Goal: Task Accomplishment & Management: Use online tool/utility

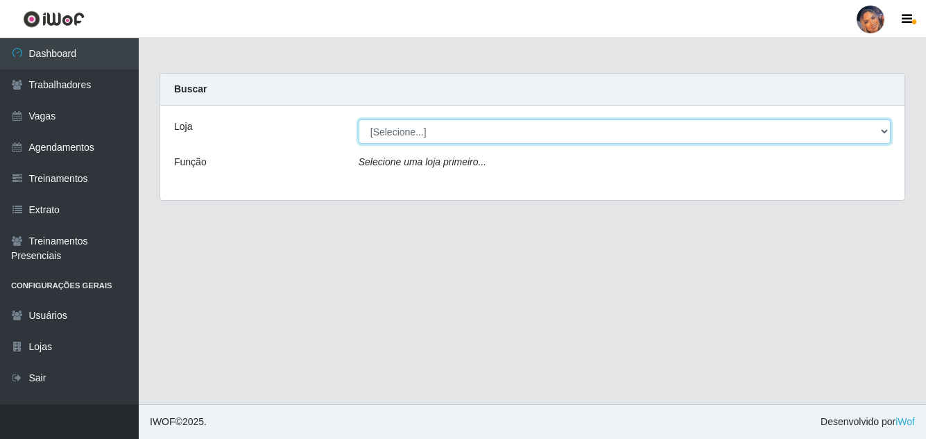
click at [402, 130] on select "[Selecione...] Supermercado Preço Bom" at bounding box center [625, 131] width 532 height 24
select select "169"
click at [359, 119] on select "[Selecione...] Supermercado Preço Bom" at bounding box center [625, 131] width 532 height 24
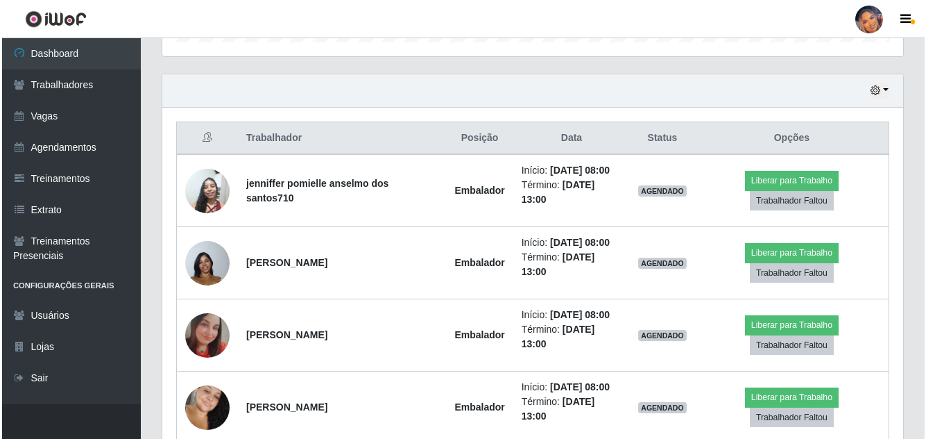
scroll to position [466, 0]
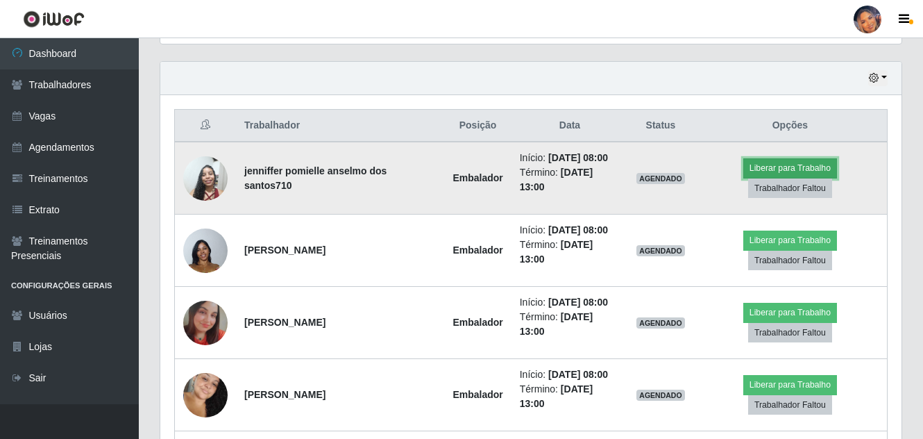
click at [776, 162] on button "Liberar para Trabalho" at bounding box center [790, 167] width 94 height 19
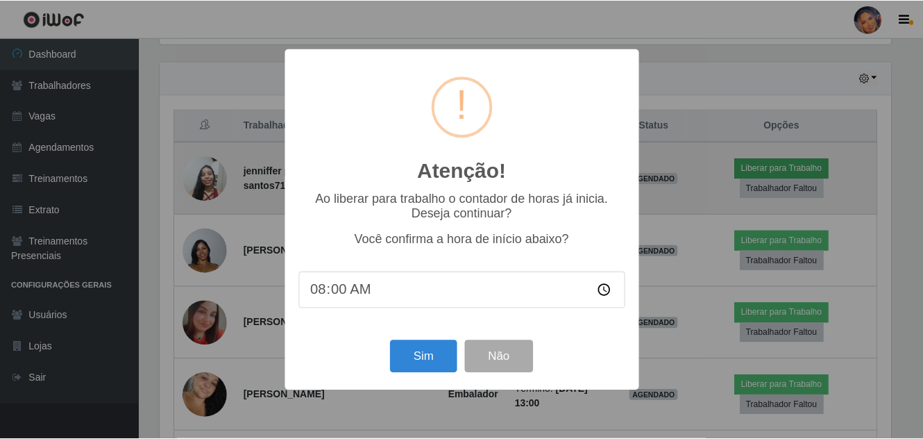
scroll to position [288, 734]
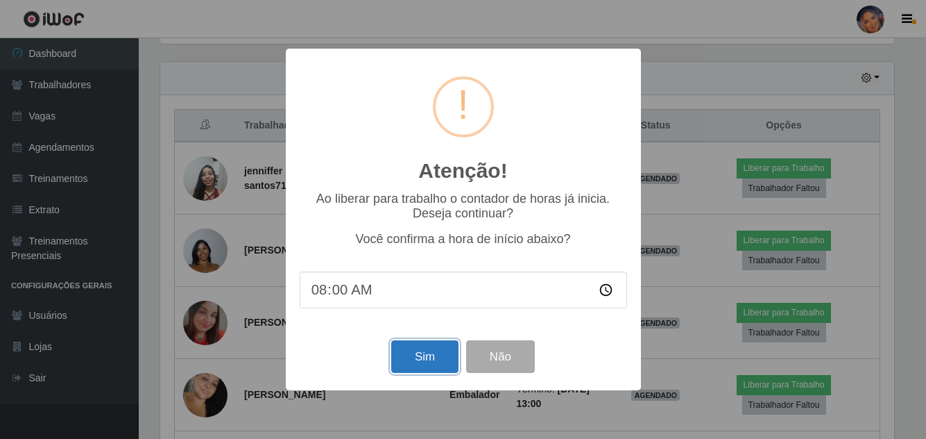
click at [428, 359] on button "Sim" at bounding box center [424, 356] width 67 height 33
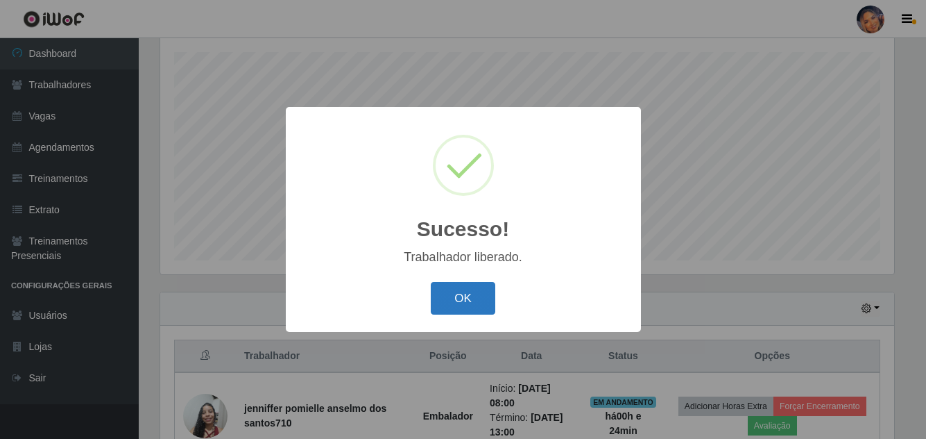
click at [474, 298] on button "OK" at bounding box center [463, 298] width 65 height 33
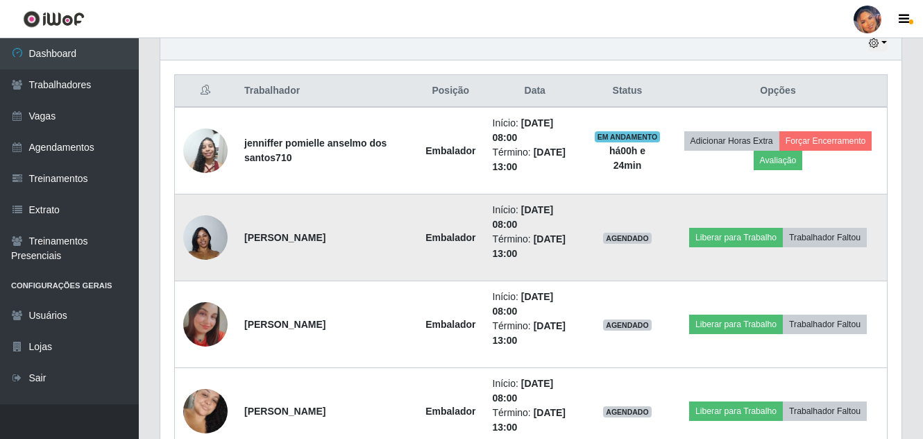
scroll to position [513, 0]
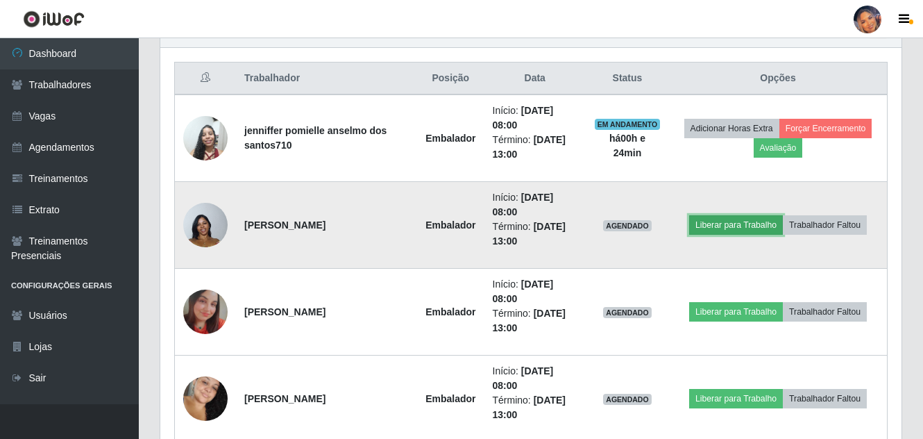
click at [734, 221] on button "Liberar para Trabalho" at bounding box center [736, 224] width 94 height 19
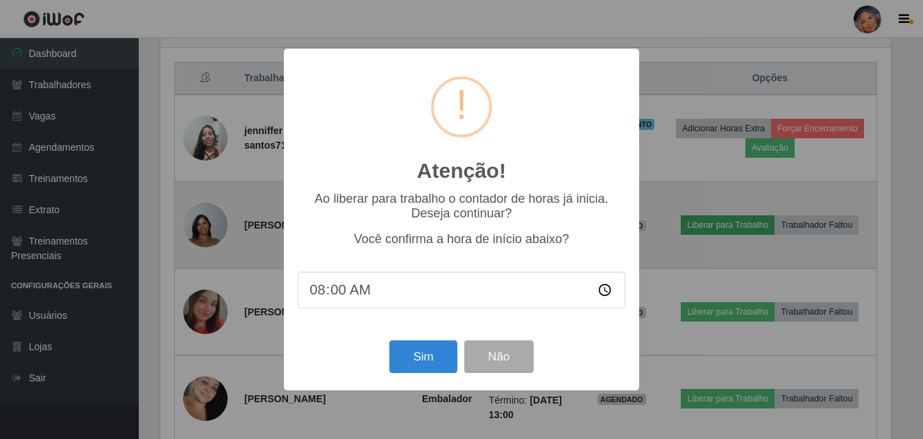
scroll to position [288, 734]
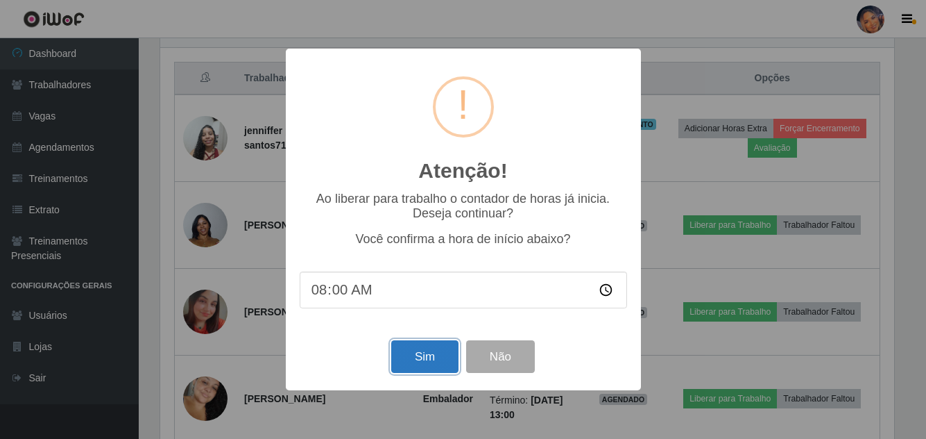
click at [441, 354] on button "Sim" at bounding box center [424, 356] width 67 height 33
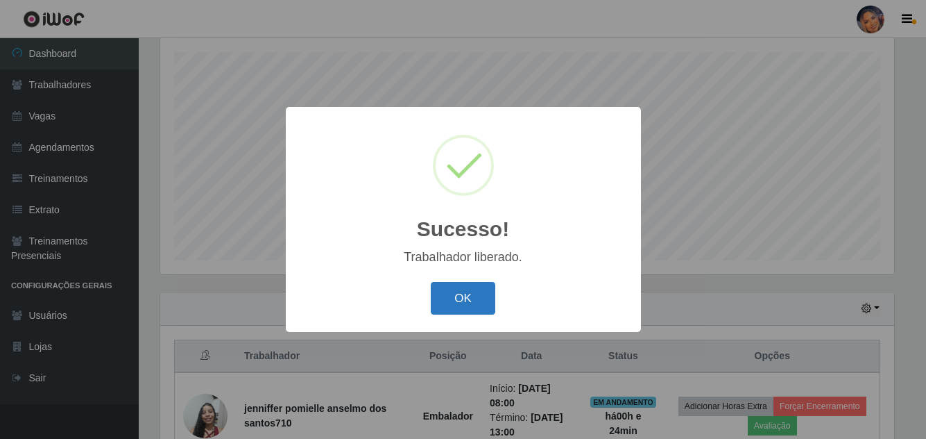
click at [459, 293] on button "OK" at bounding box center [463, 298] width 65 height 33
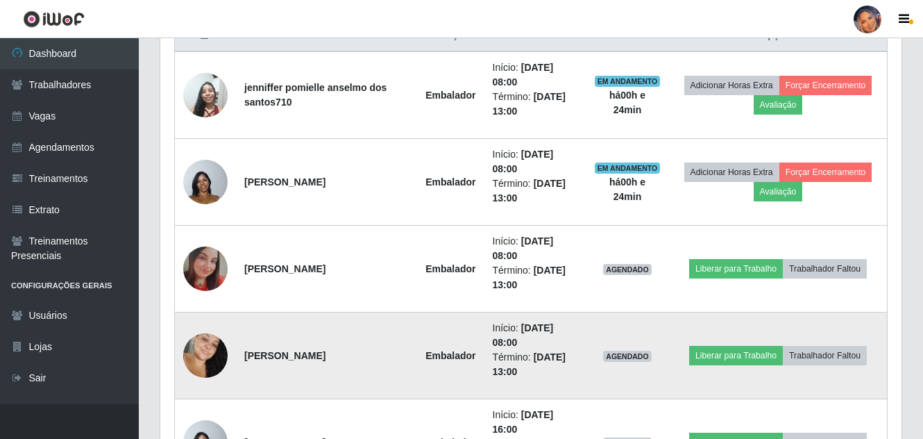
scroll to position [652, 0]
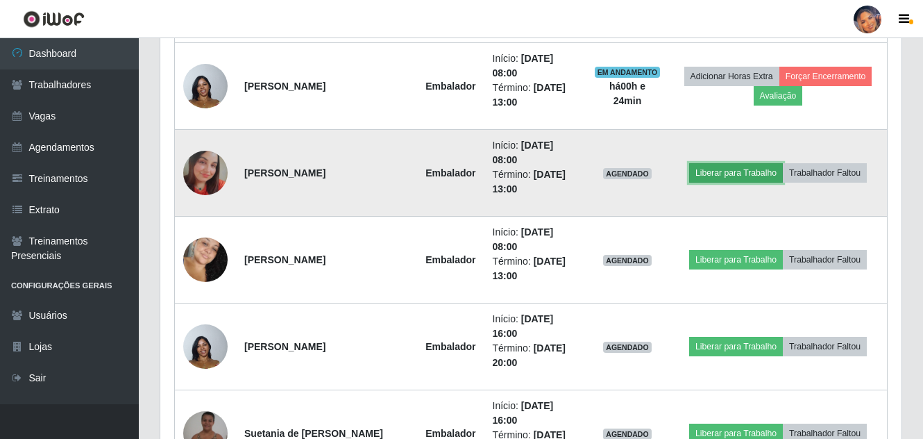
click at [733, 169] on button "Liberar para Trabalho" at bounding box center [736, 172] width 94 height 19
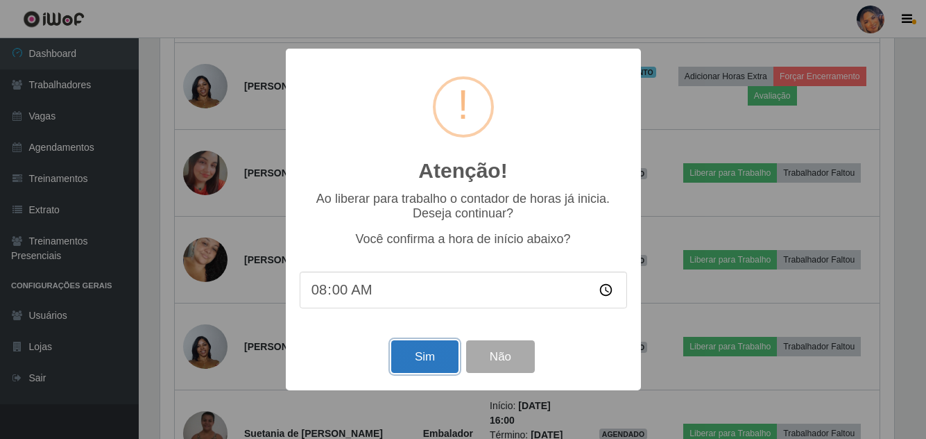
click at [416, 356] on button "Sim" at bounding box center [424, 356] width 67 height 33
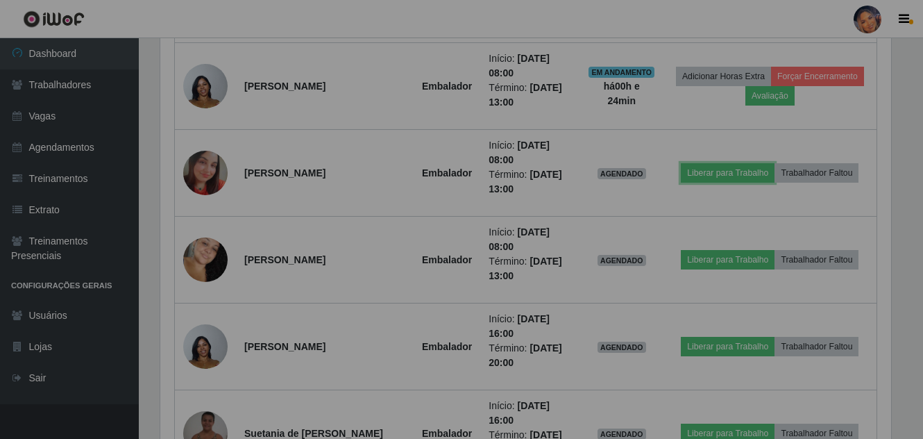
scroll to position [0, 0]
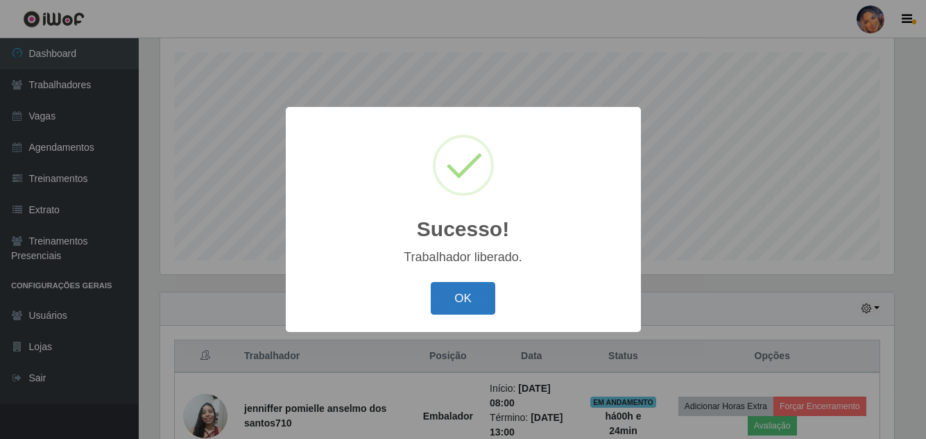
drag, startPoint x: 450, startPoint y: 294, endPoint x: 461, endPoint y: 289, distance: 12.1
click at [451, 293] on button "OK" at bounding box center [463, 298] width 65 height 33
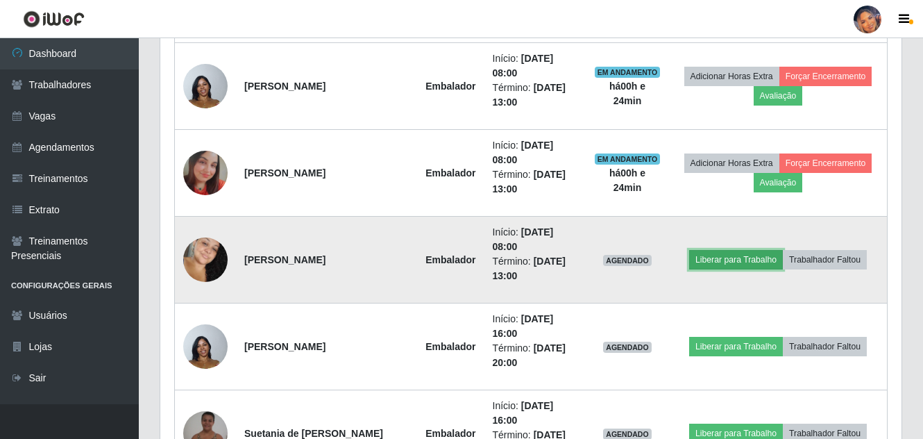
click at [725, 255] on button "Liberar para Trabalho" at bounding box center [736, 259] width 94 height 19
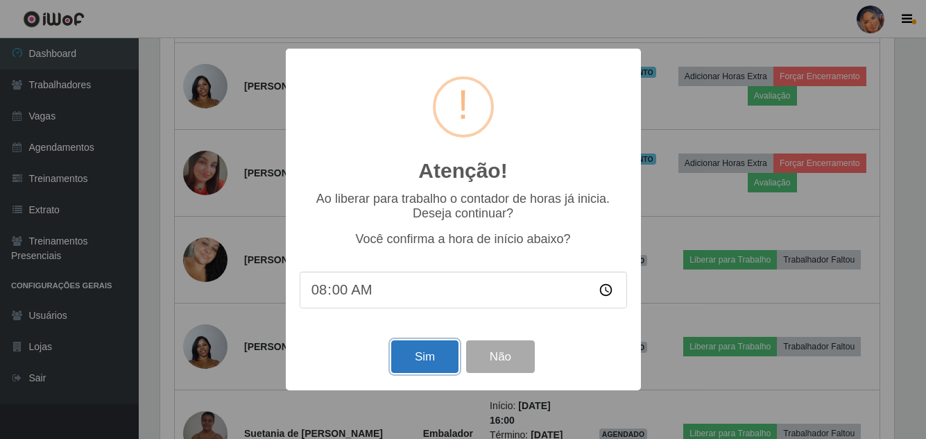
click at [421, 350] on button "Sim" at bounding box center [424, 356] width 67 height 33
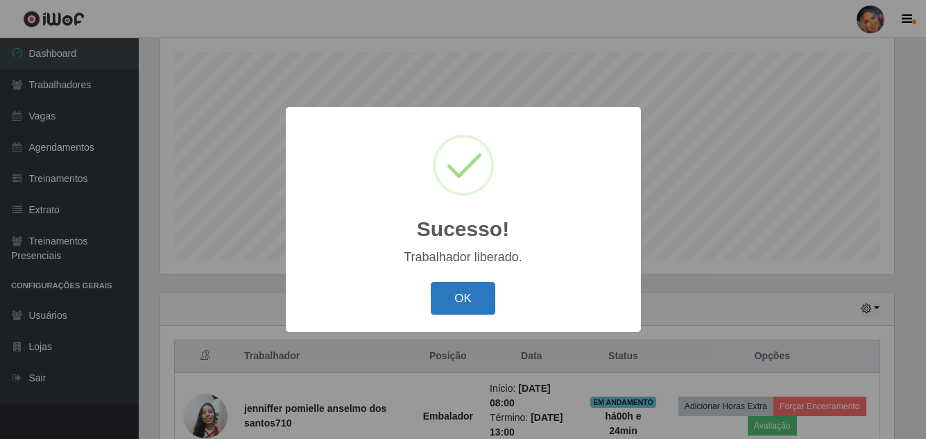
click at [475, 288] on button "OK" at bounding box center [463, 298] width 65 height 33
